Goal: Task Accomplishment & Management: Manage account settings

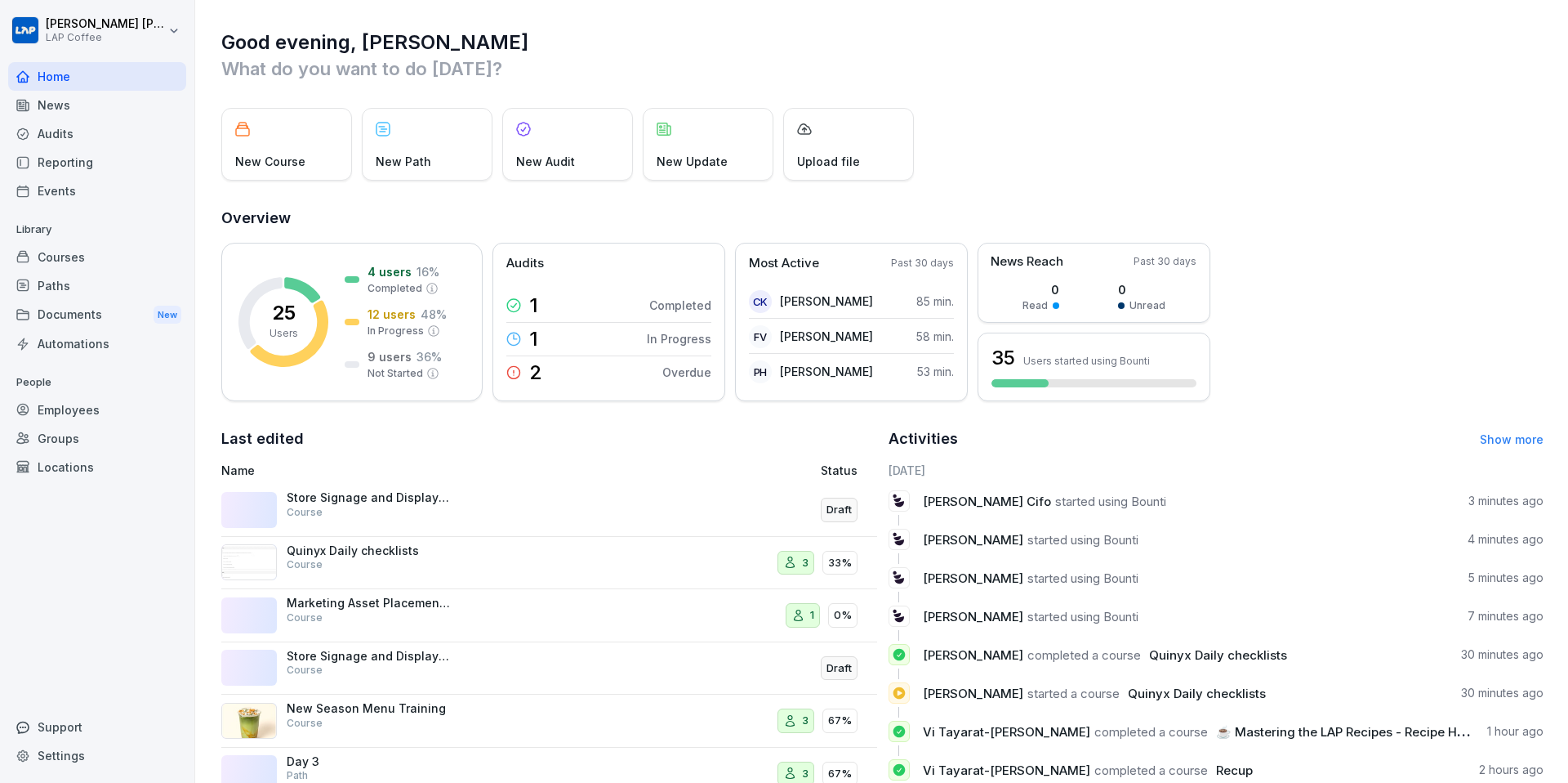
click at [112, 259] on div "Courses" at bounding box center [97, 257] width 178 height 28
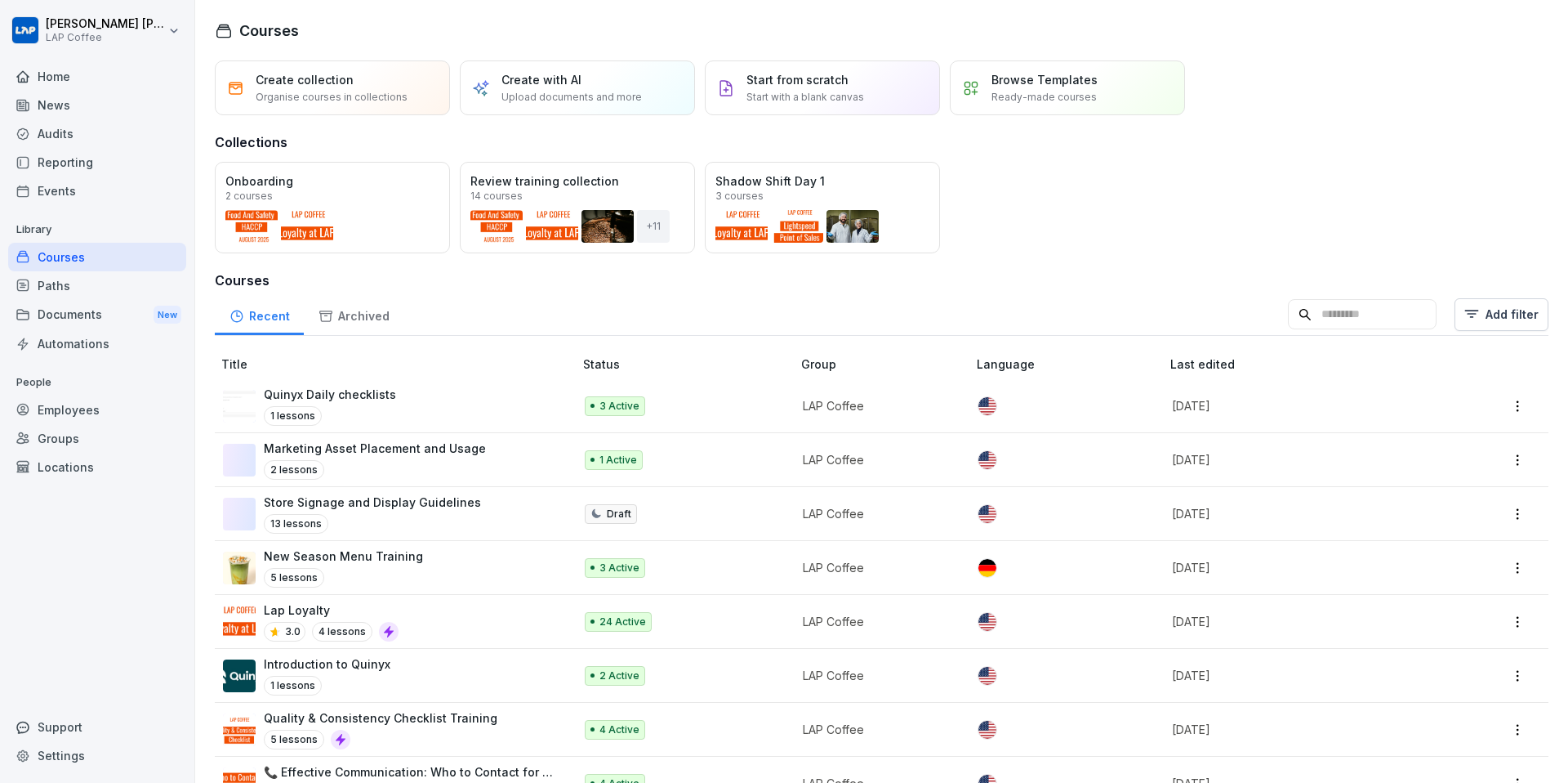
click at [112, 259] on div "Courses" at bounding box center [97, 257] width 178 height 28
click at [440, 441] on p "Marketing Asset Placement and Usage" at bounding box center [375, 448] width 222 height 17
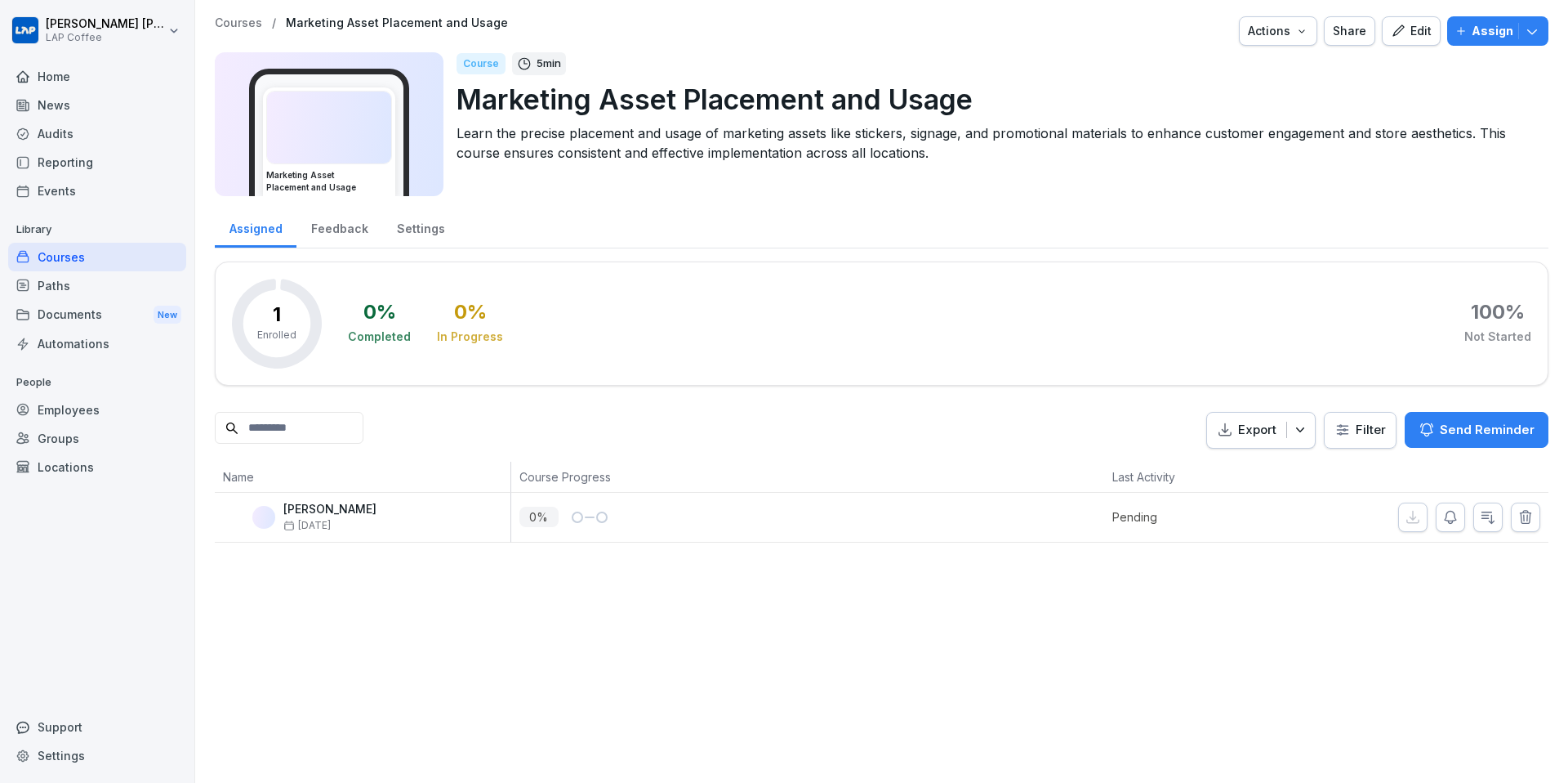
click at [1488, 23] on p "Assign" at bounding box center [1492, 31] width 41 height 18
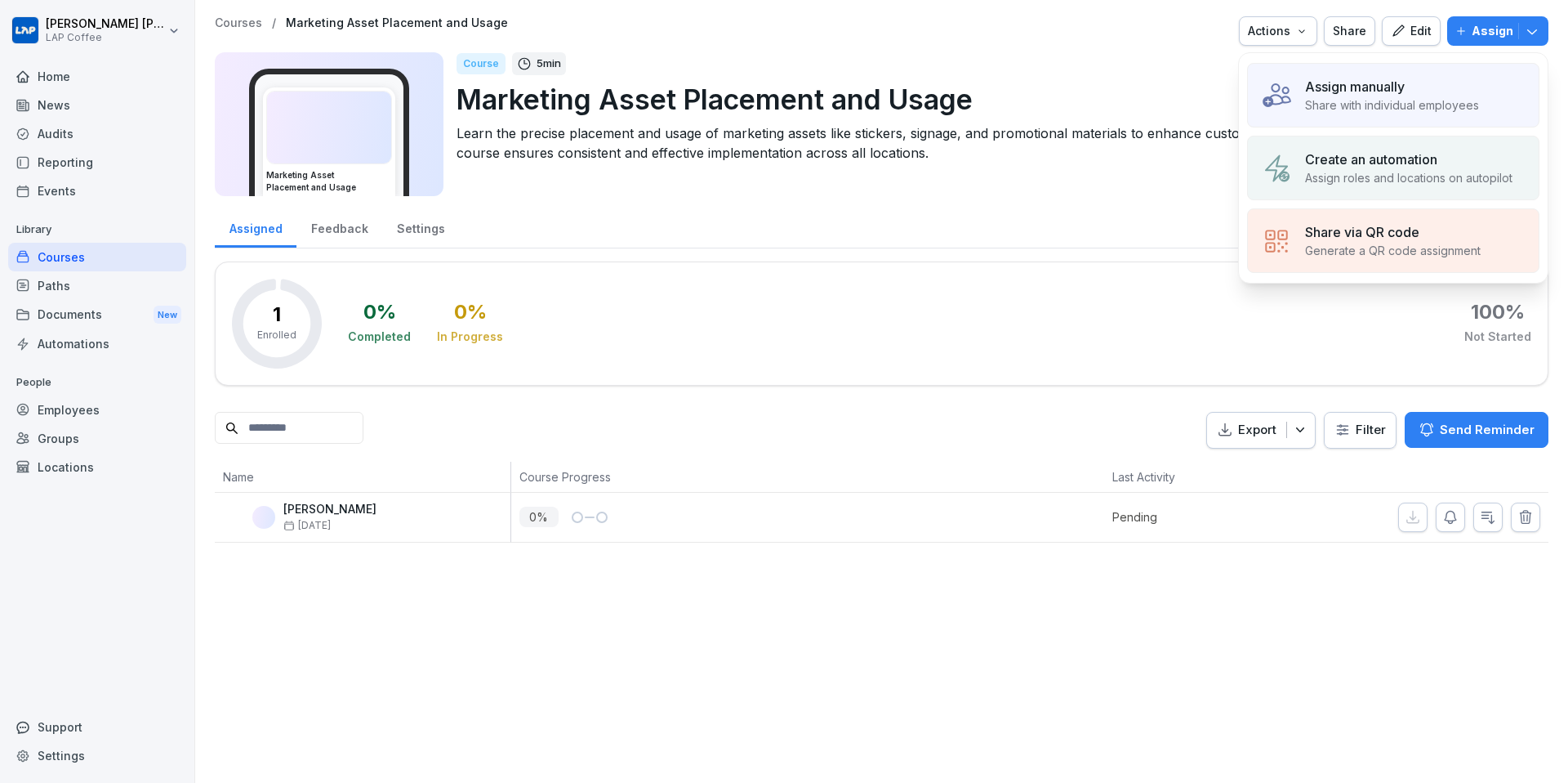
click at [1377, 105] on p "Share with individual employees" at bounding box center [1392, 105] width 174 height 17
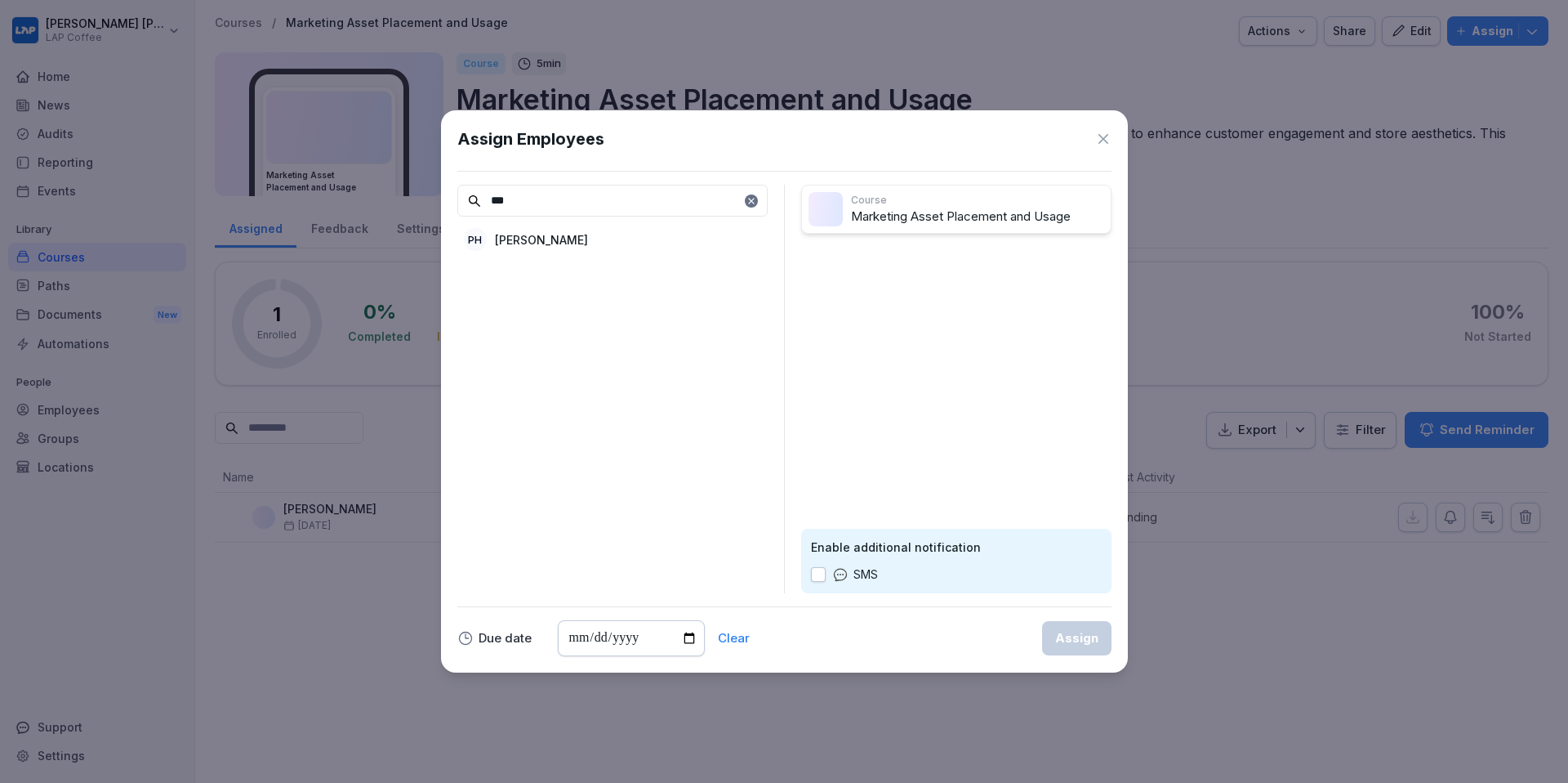
type input "***"
click at [699, 242] on div "PH Philipp Hass" at bounding box center [612, 239] width 311 height 29
click at [1077, 635] on div "Assign" at bounding box center [1077, 638] width 43 height 18
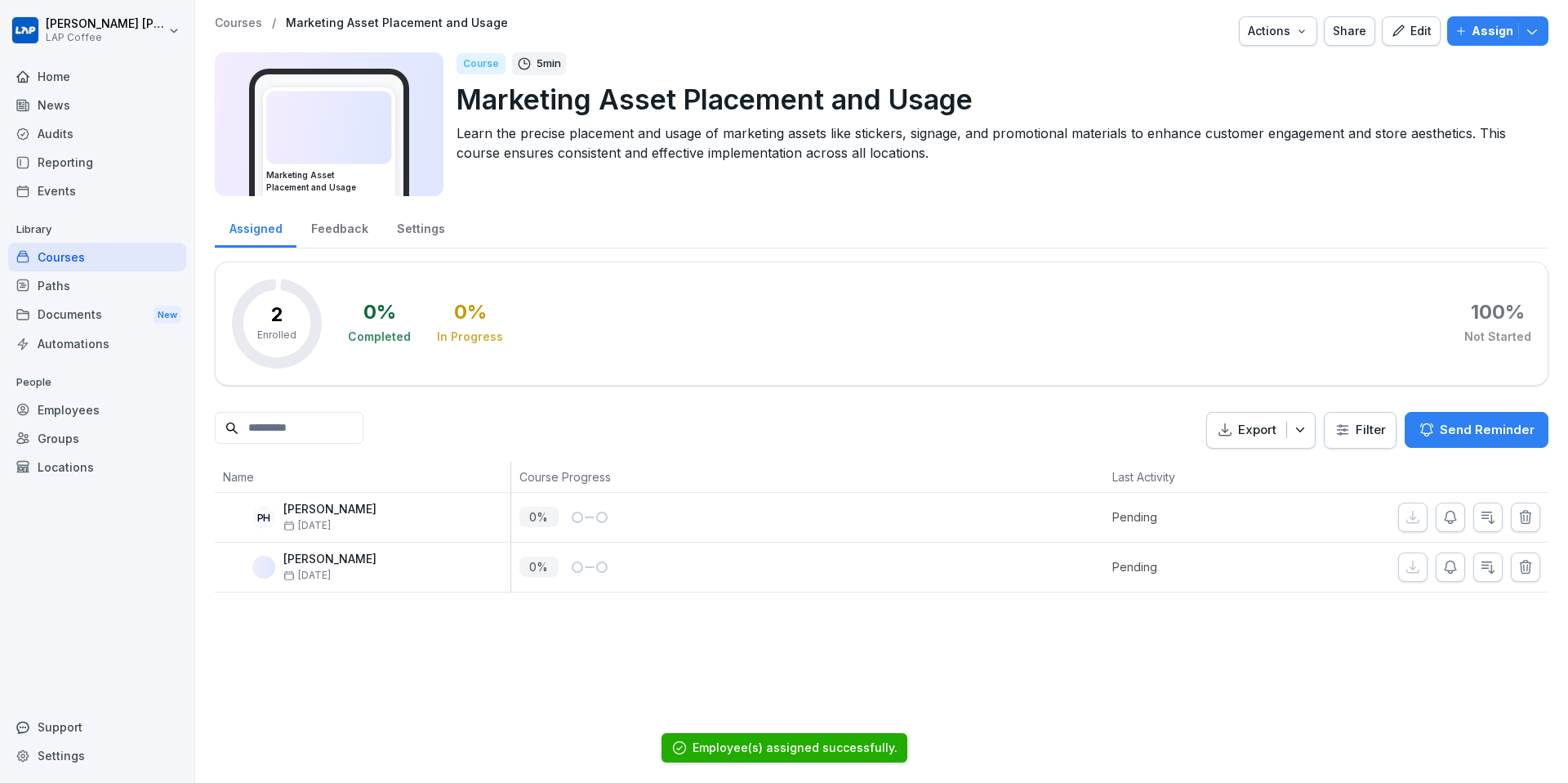
click at [237, 26] on p "Courses" at bounding box center [238, 23] width 48 height 14
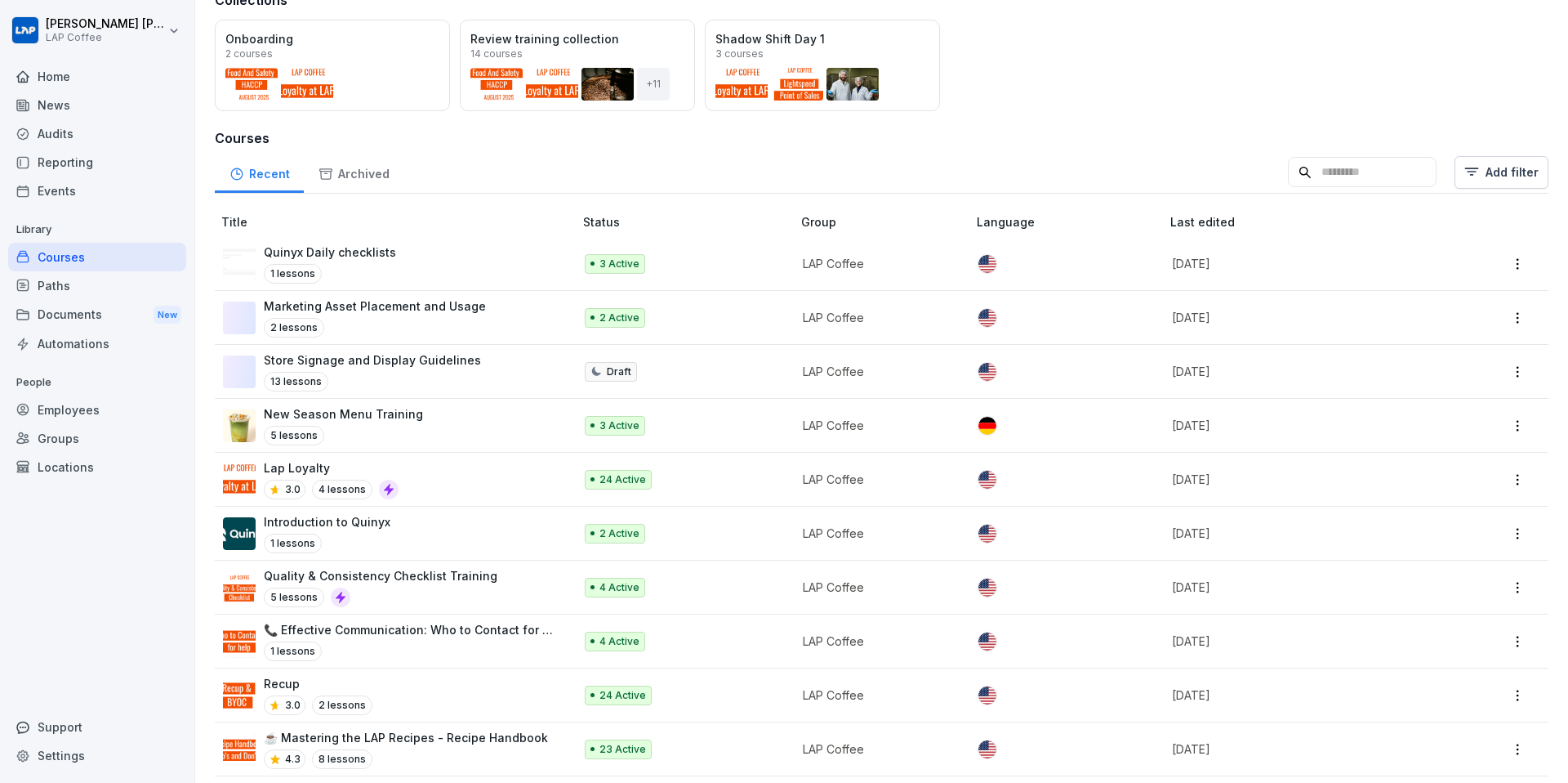
scroll to position [144, 0]
click at [531, 530] on div "Introduction to Quinyx 1 lessons" at bounding box center [389, 532] width 334 height 40
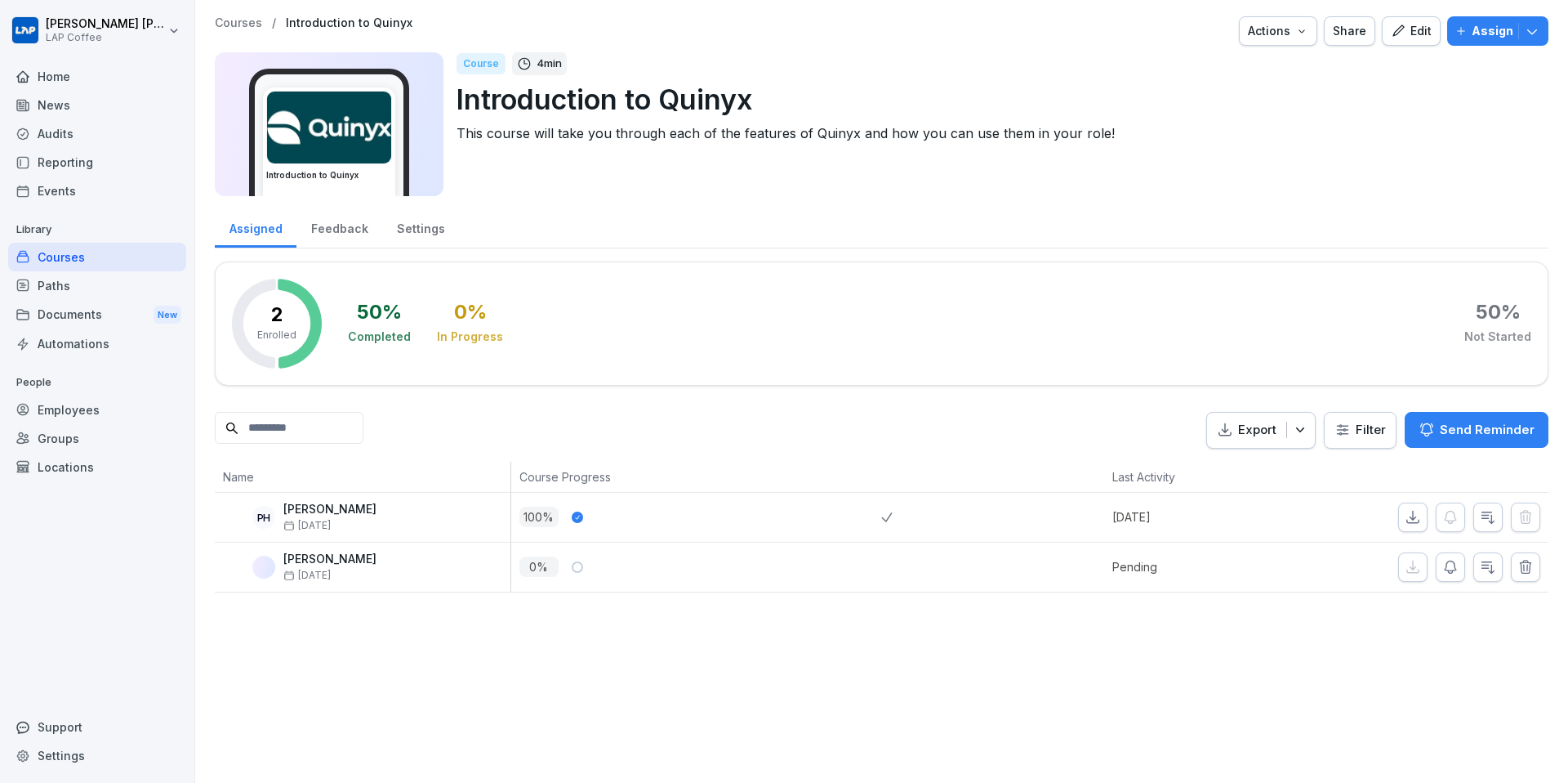
click at [245, 26] on p "Courses" at bounding box center [238, 23] width 48 height 14
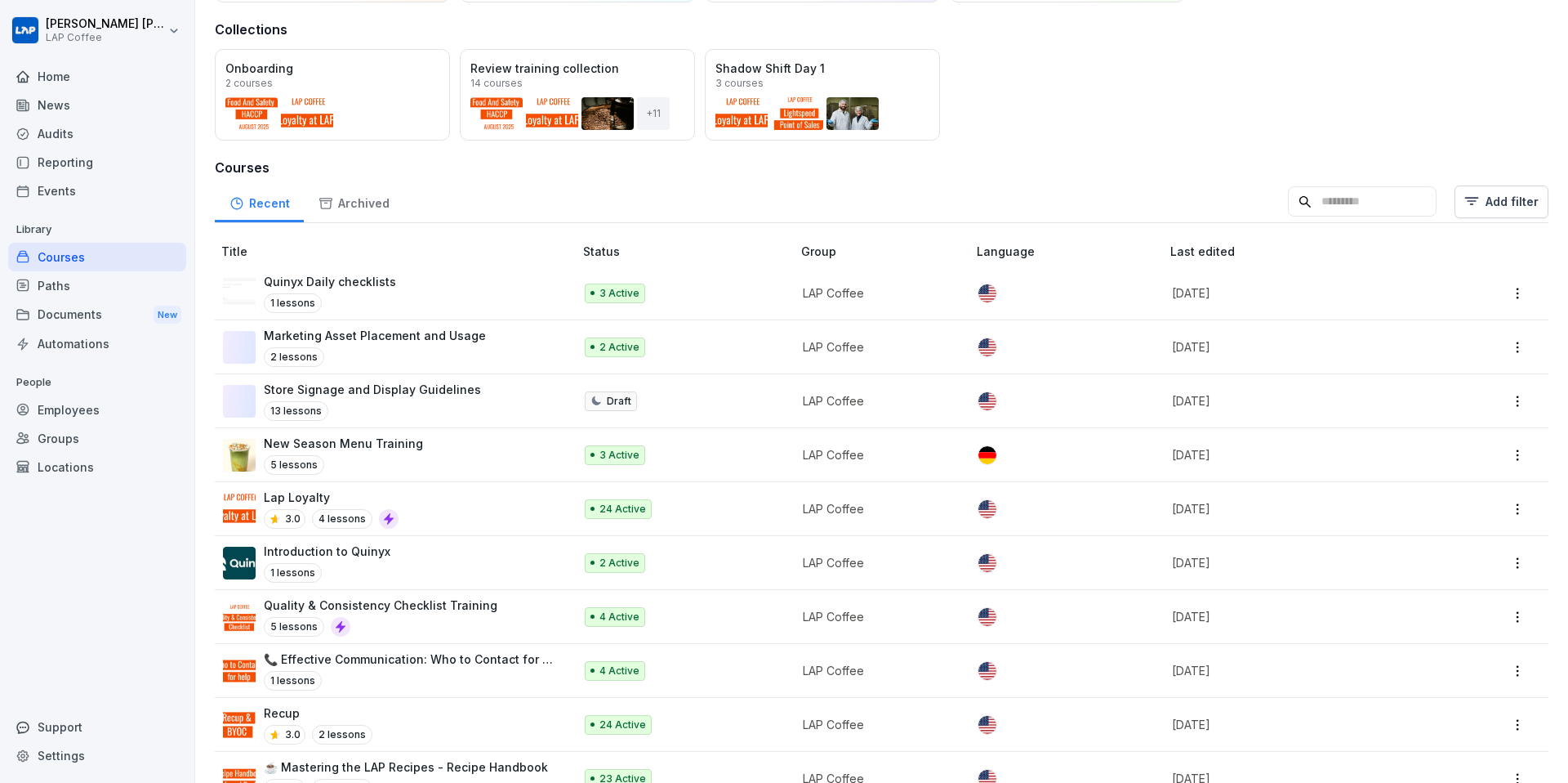
scroll to position [137, 0]
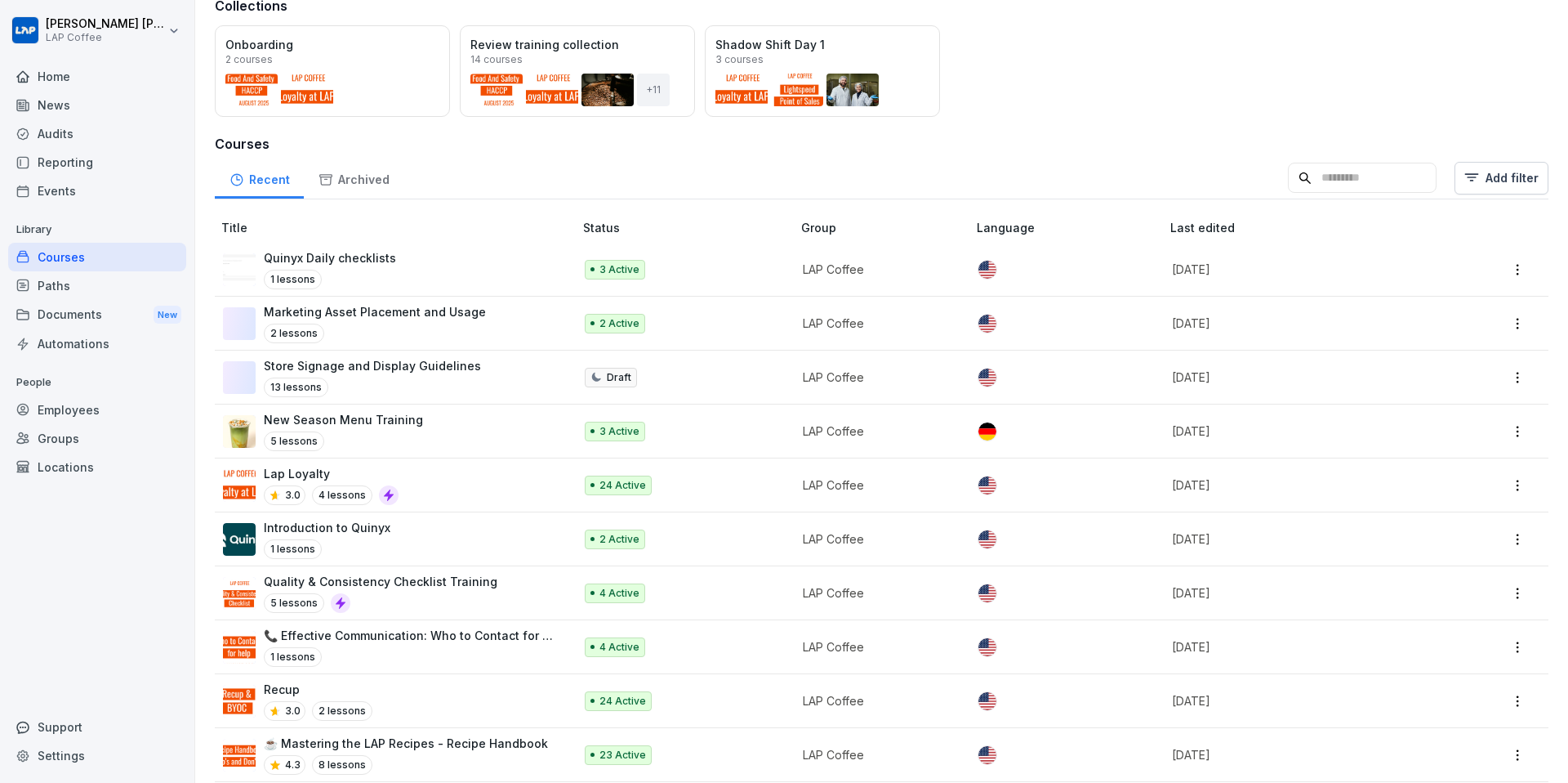
click at [559, 595] on td "Quality & Consistency Checklist Training 5 lessons" at bounding box center [395, 593] width 362 height 54
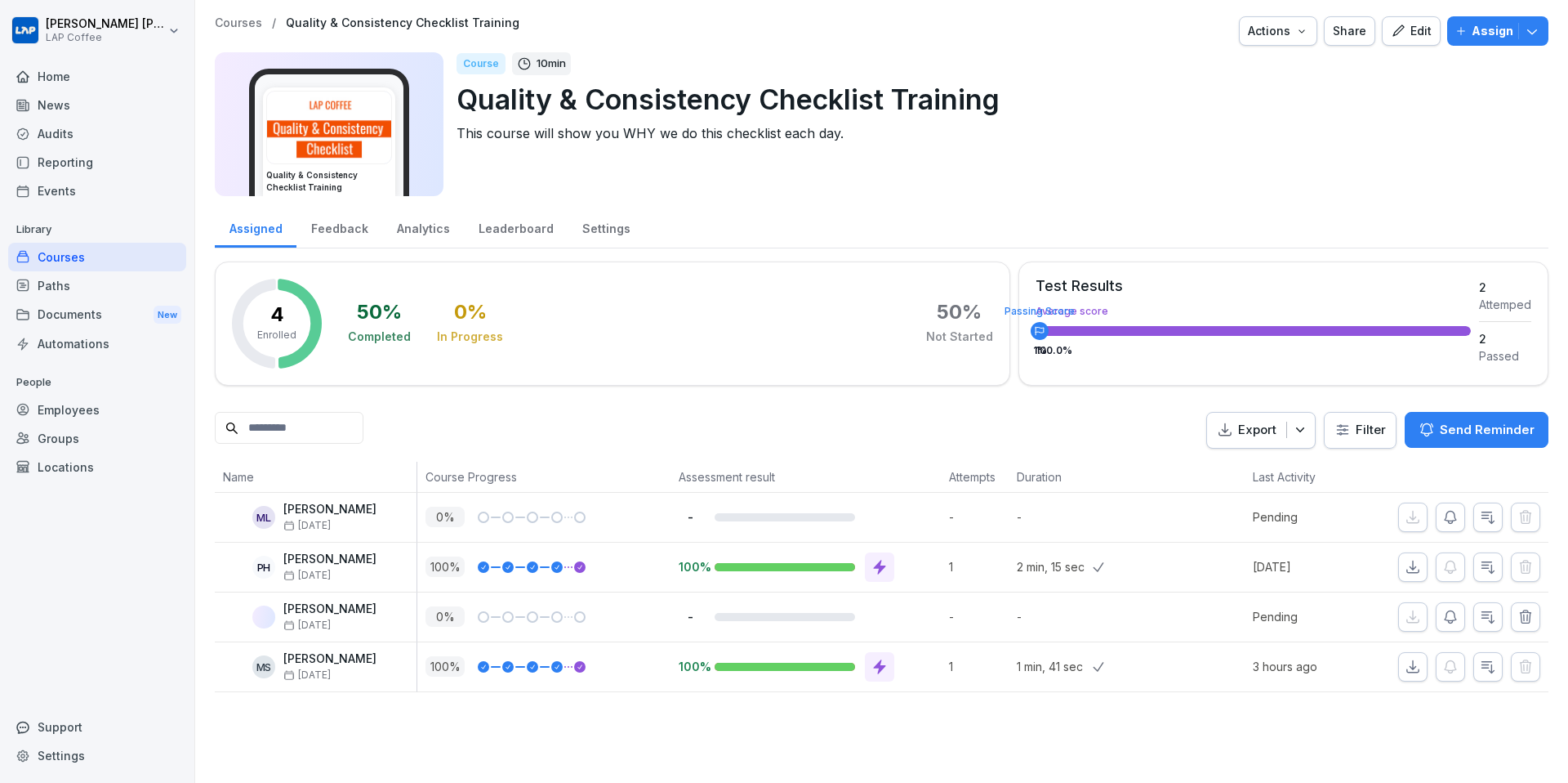
click at [236, 23] on p "Courses" at bounding box center [238, 23] width 48 height 14
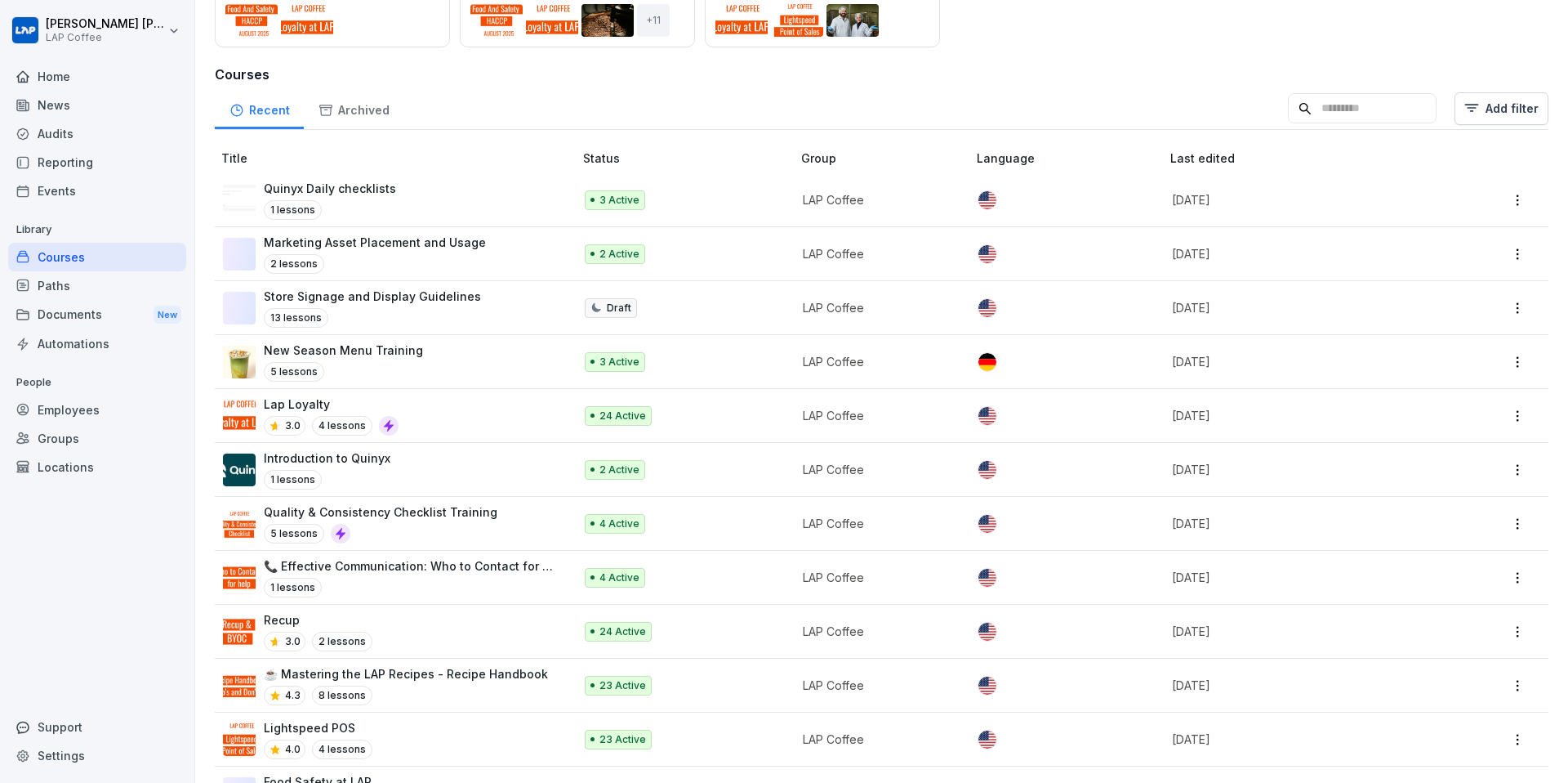
scroll to position [207, 0]
click at [564, 580] on td "📞 Effective Communication: Who to Contact for What 1 lessons" at bounding box center [395, 577] width 362 height 54
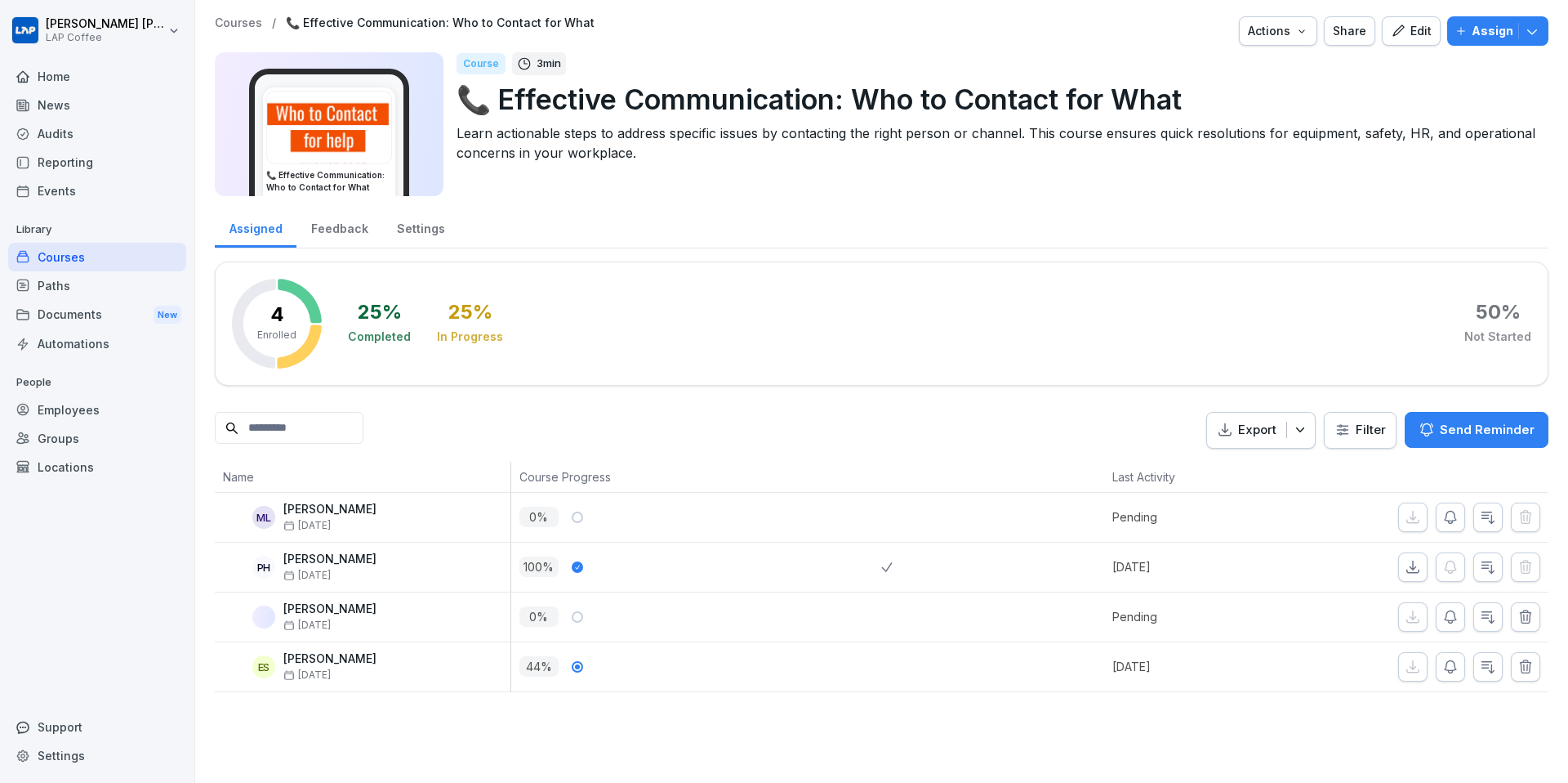
click at [236, 17] on p "Courses" at bounding box center [238, 23] width 48 height 14
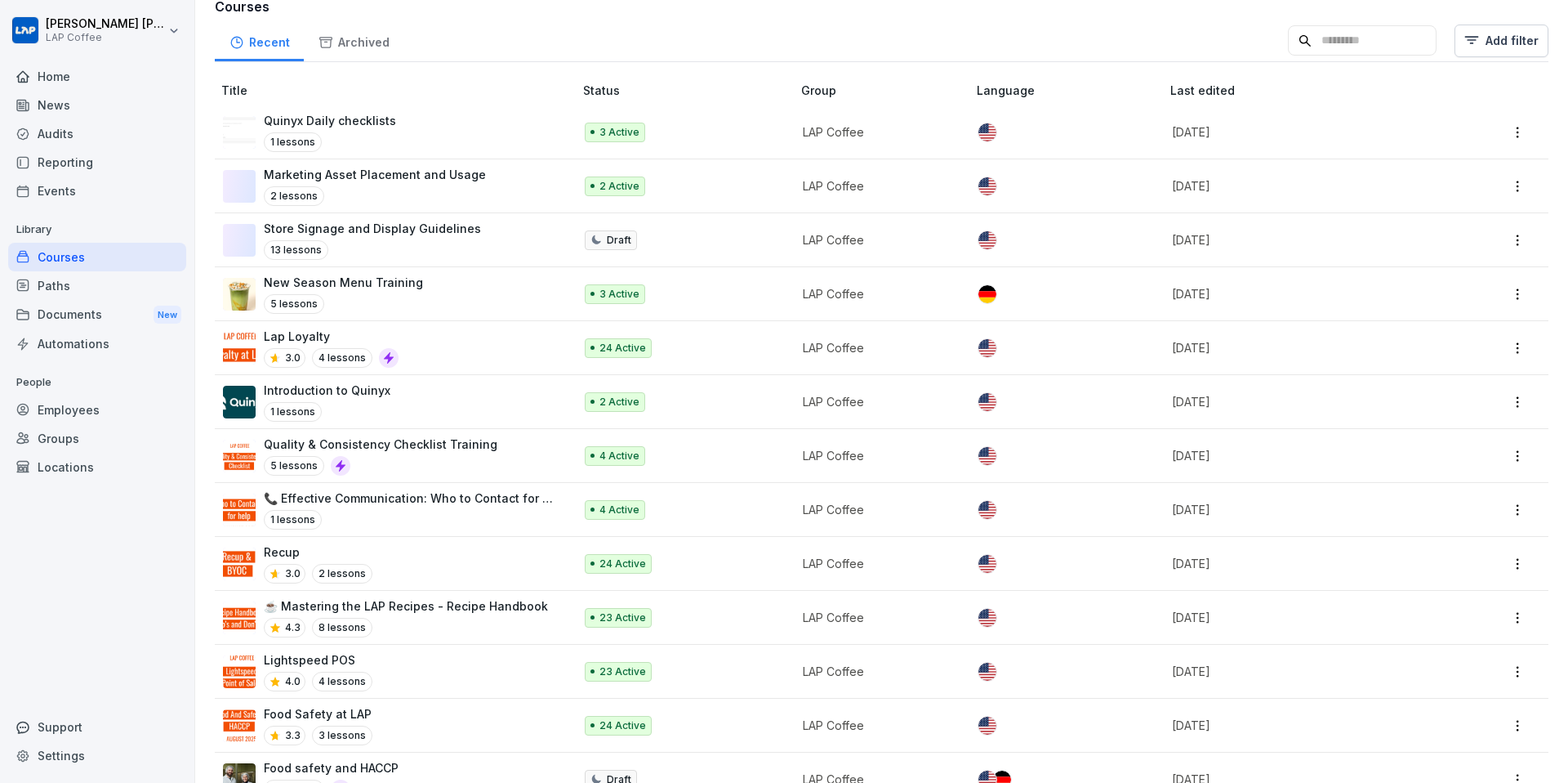
scroll to position [279, 0]
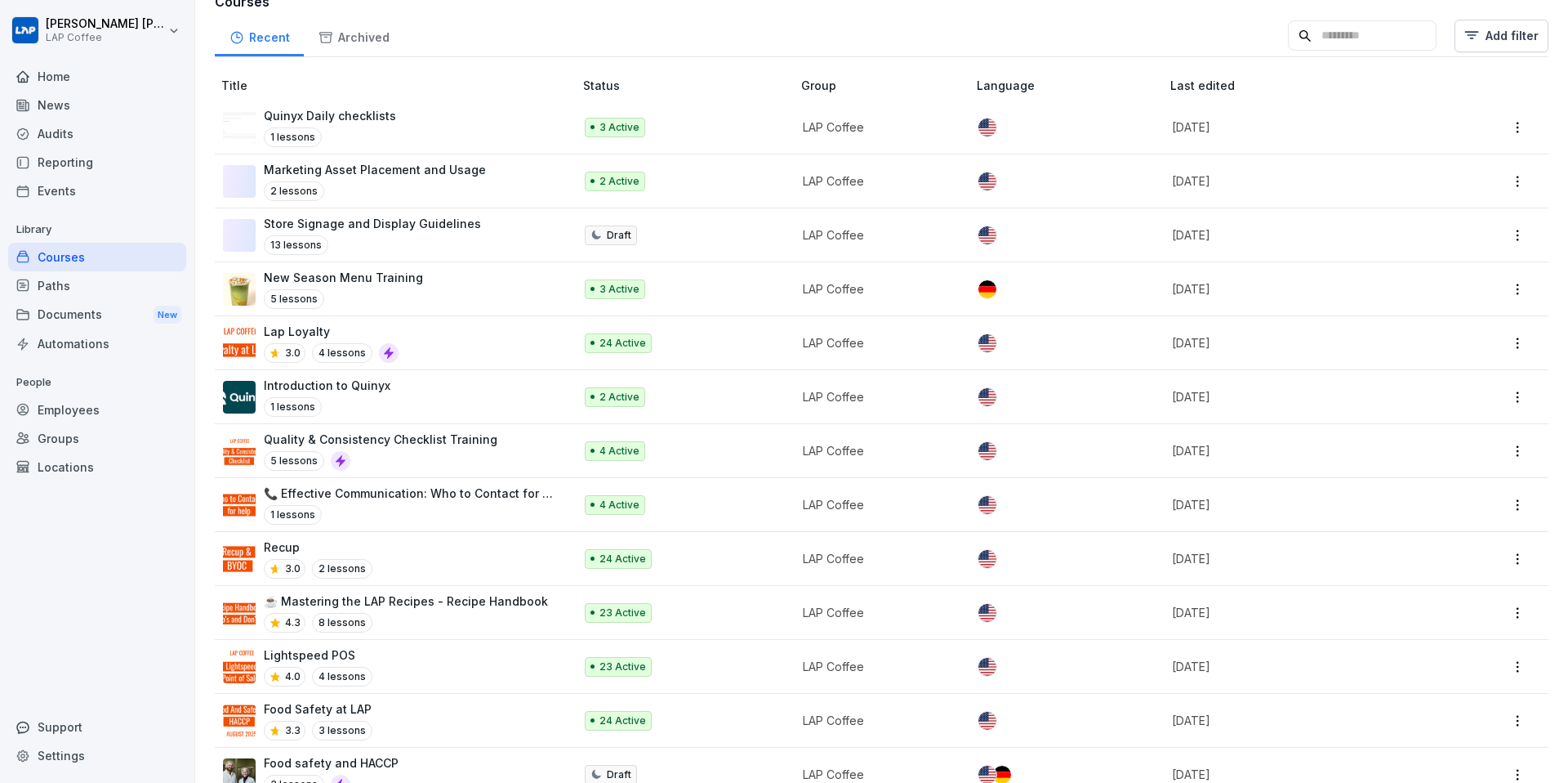
click at [529, 546] on div "Recup 3.0 2 lessons" at bounding box center [389, 558] width 334 height 40
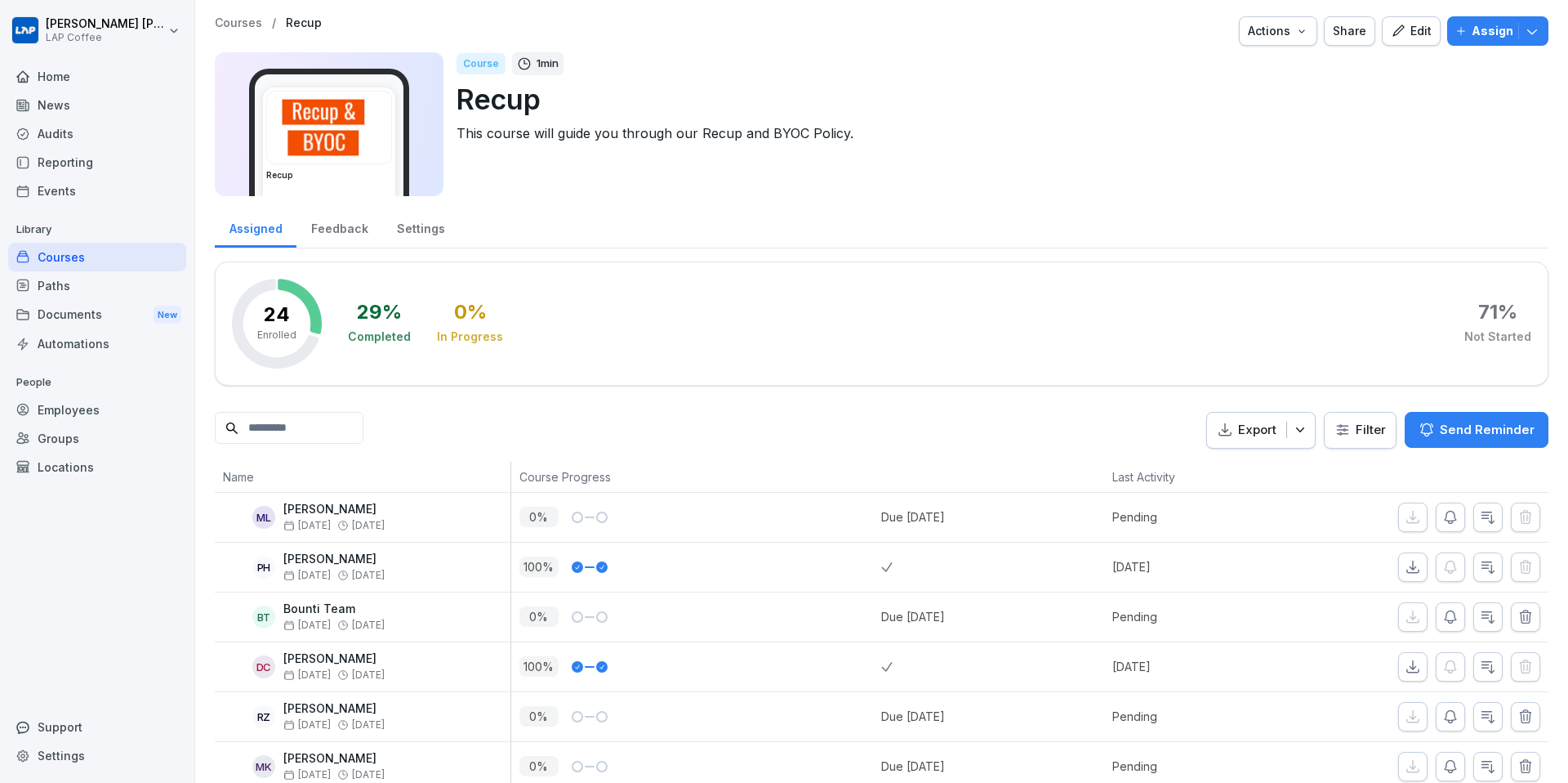
click at [233, 22] on p "Courses" at bounding box center [238, 23] width 48 height 14
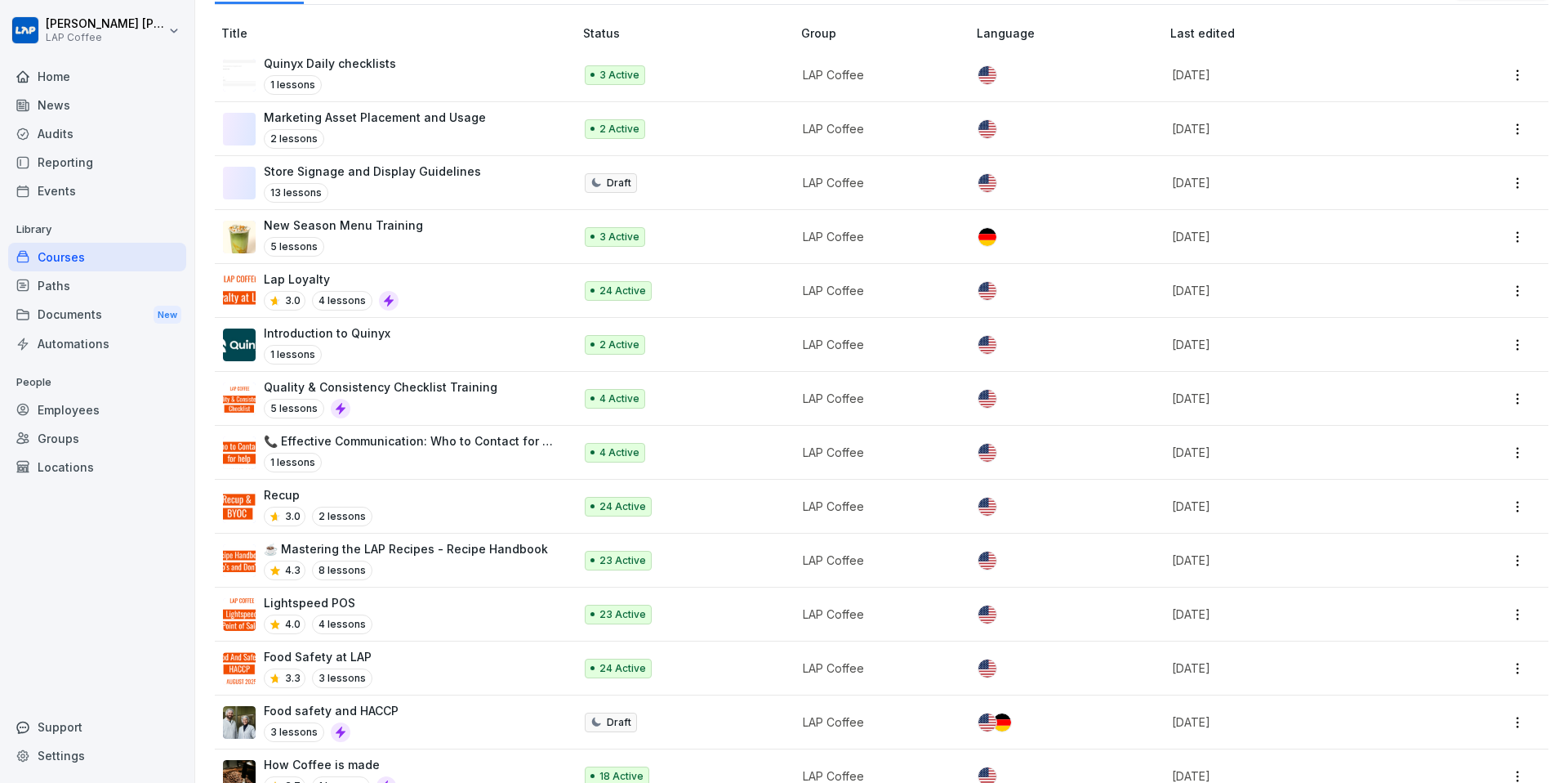
scroll to position [356, 0]
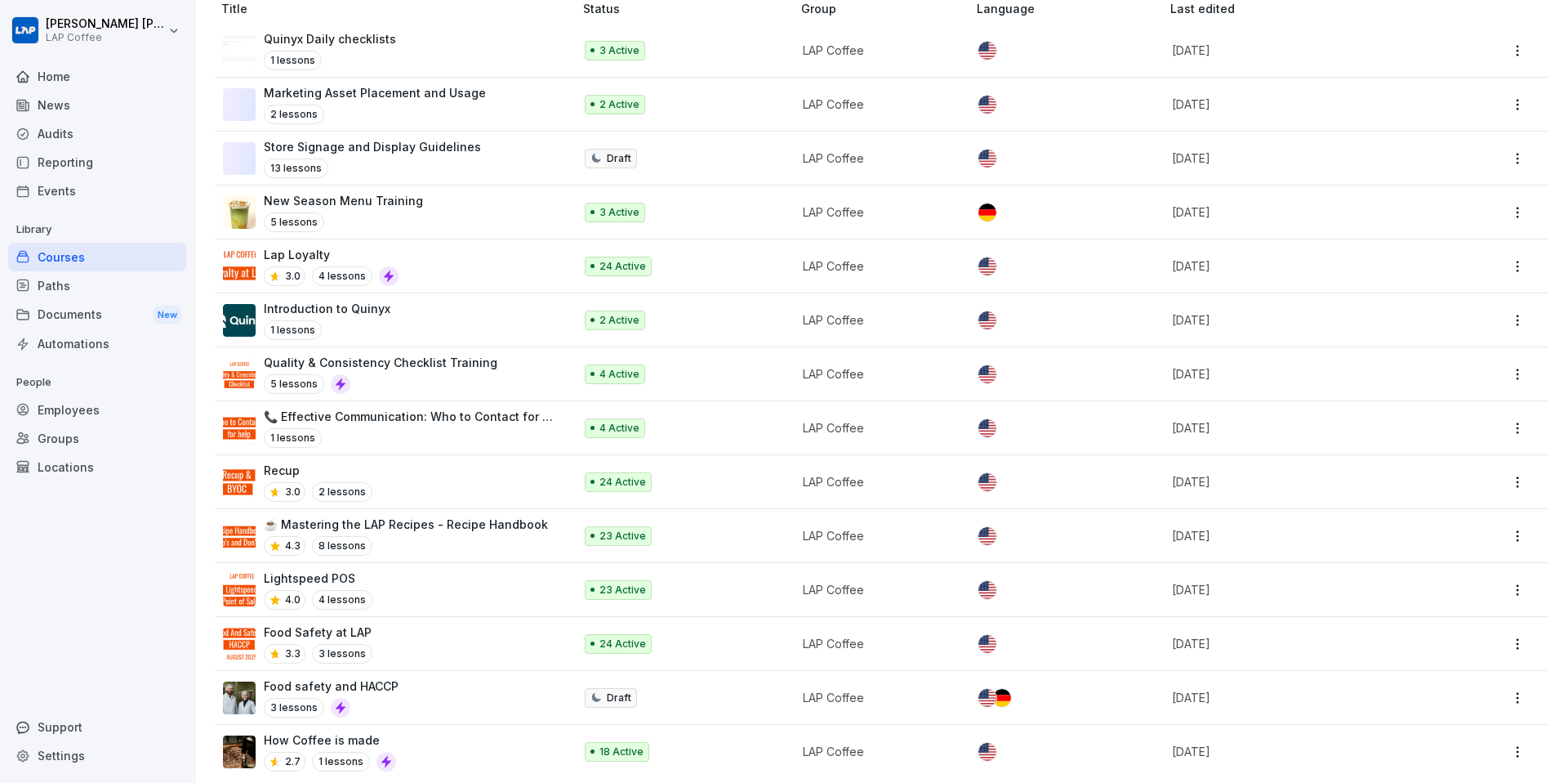
click at [466, 583] on div "Lightspeed POS 4.0 4 lessons" at bounding box center [389, 590] width 334 height 40
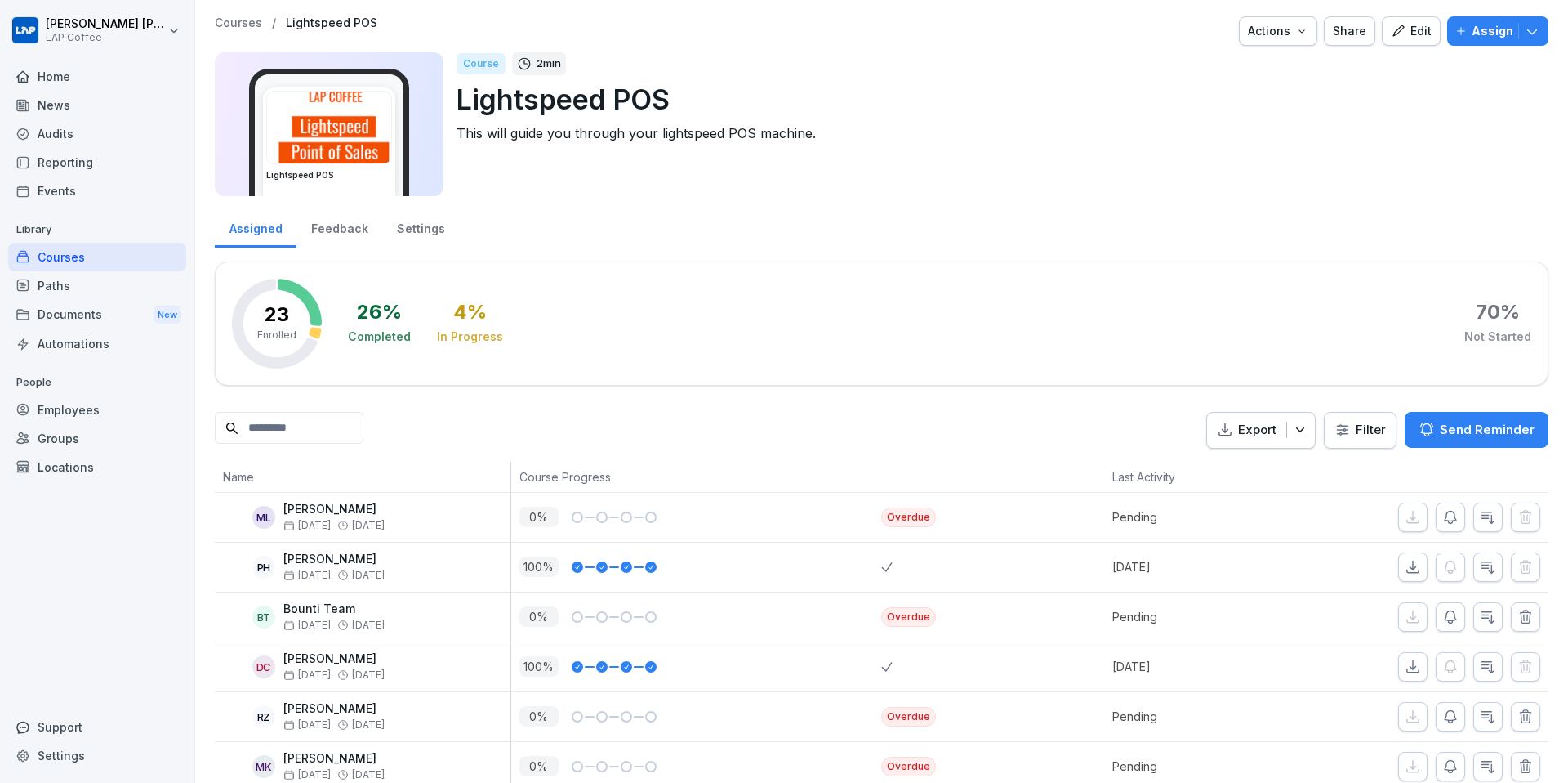
click at [231, 22] on p "Courses" at bounding box center [238, 23] width 48 height 14
